Goal: Transaction & Acquisition: Purchase product/service

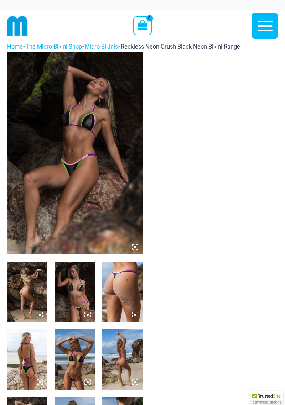
click at [111, 224] on img at bounding box center [74, 153] width 135 height 203
click at [137, 245] on icon at bounding box center [135, 247] width 6 height 6
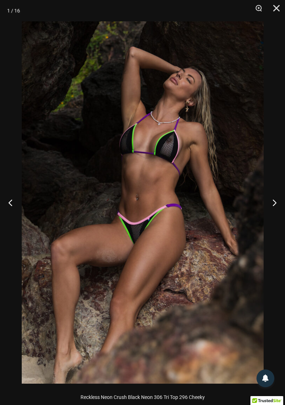
click at [272, 208] on button "Next" at bounding box center [271, 203] width 27 height 36
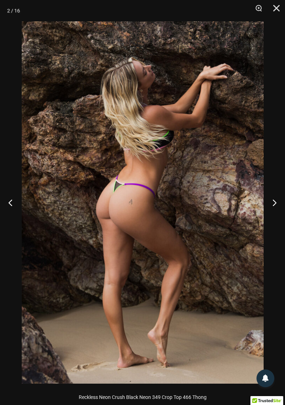
click at [271, 205] on button "Next" at bounding box center [271, 203] width 27 height 36
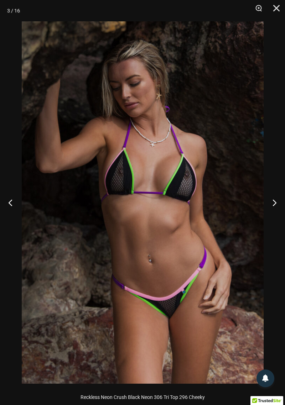
click at [271, 207] on button "Next" at bounding box center [271, 203] width 27 height 36
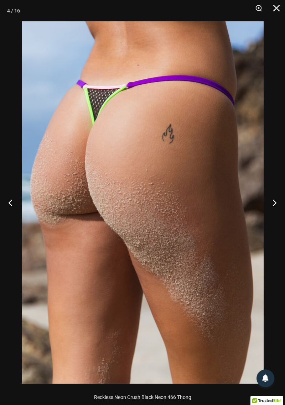
click at [270, 209] on button "Next" at bounding box center [271, 203] width 27 height 36
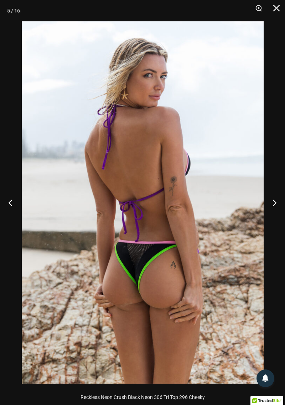
click at [274, 206] on button "Next" at bounding box center [271, 203] width 27 height 36
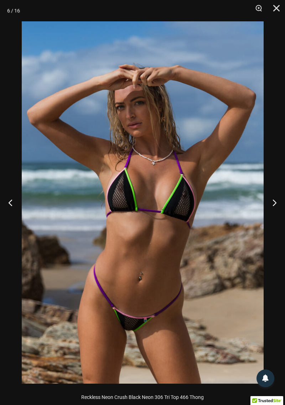
click at [273, 209] on button "Next" at bounding box center [271, 203] width 27 height 36
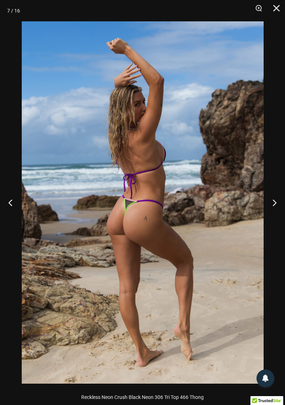
click at [273, 209] on button "Next" at bounding box center [271, 203] width 27 height 36
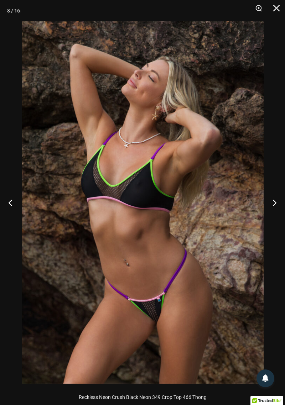
click at [274, 210] on button "Next" at bounding box center [271, 203] width 27 height 36
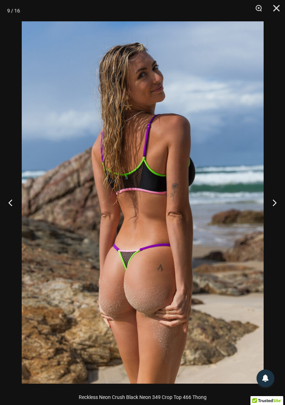
click at [274, 211] on button "Next" at bounding box center [271, 203] width 27 height 36
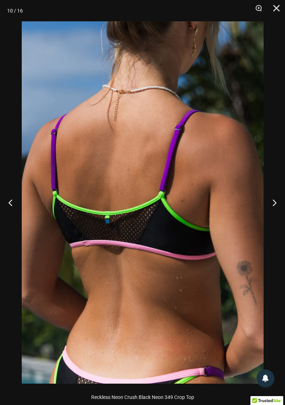
click at [274, 211] on button "Next" at bounding box center [271, 203] width 27 height 36
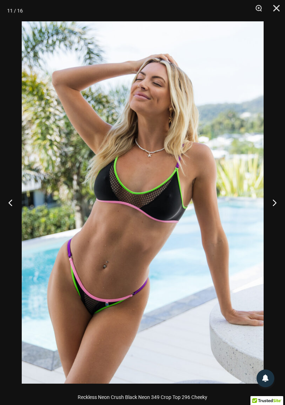
click at [273, 211] on button "Next" at bounding box center [271, 203] width 27 height 36
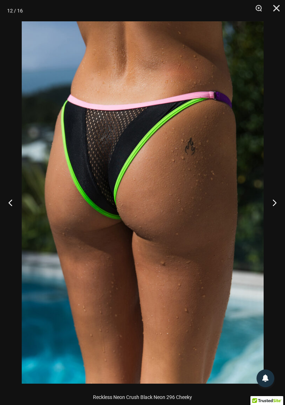
click at [274, 212] on button "Next" at bounding box center [271, 203] width 27 height 36
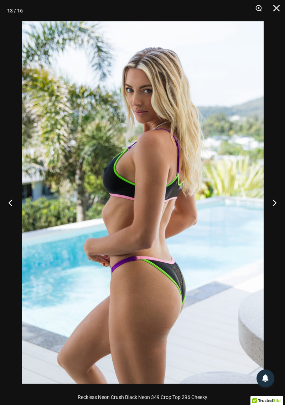
click at [275, 215] on button "Next" at bounding box center [271, 203] width 27 height 36
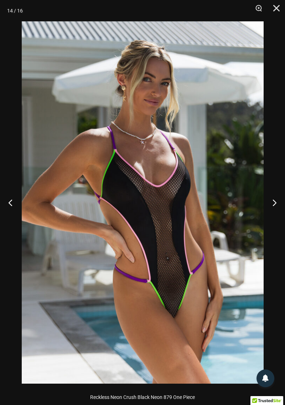
click at [276, 209] on button "Next" at bounding box center [271, 203] width 27 height 36
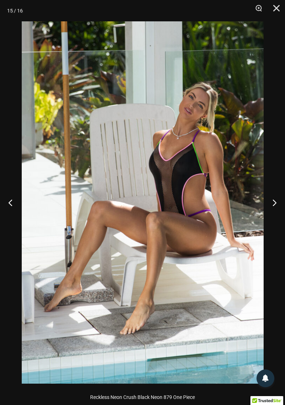
click at [275, 209] on button "Next" at bounding box center [271, 203] width 27 height 36
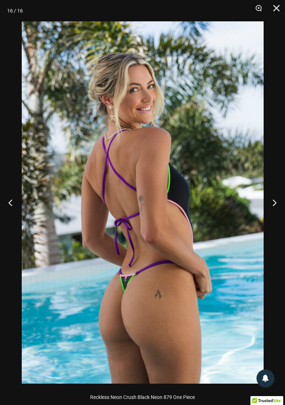
click at [276, 204] on button "Next" at bounding box center [271, 203] width 27 height 36
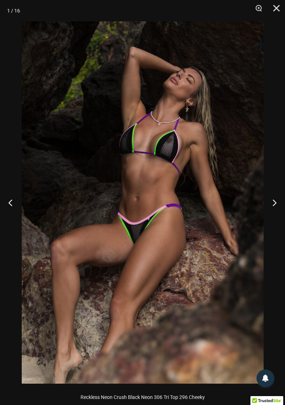
click at [274, 207] on button "Next" at bounding box center [271, 203] width 27 height 36
